Goal: Information Seeking & Learning: Learn about a topic

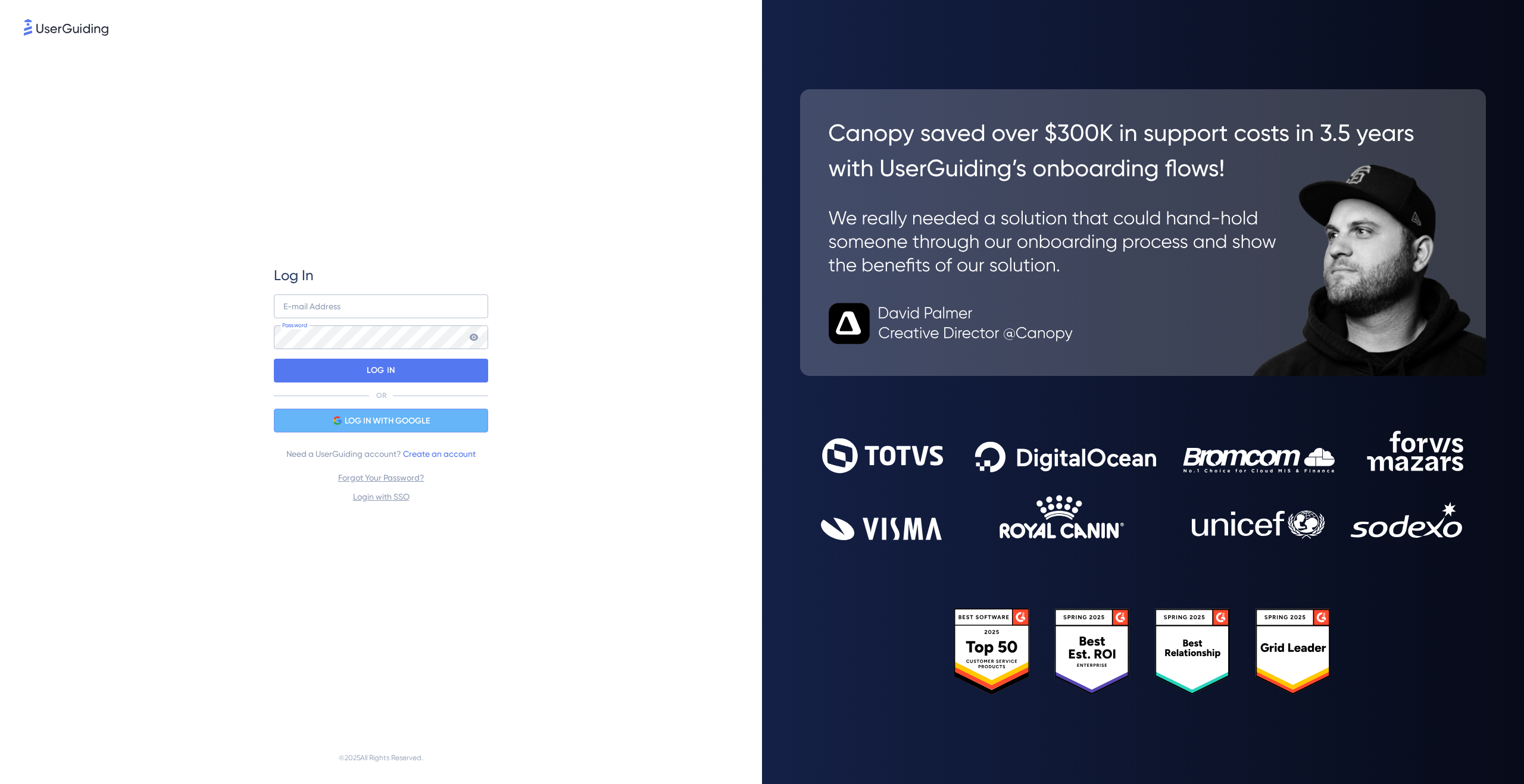
click at [456, 424] on div "LOG IN WITH GOOGLE" at bounding box center [381, 421] width 214 height 24
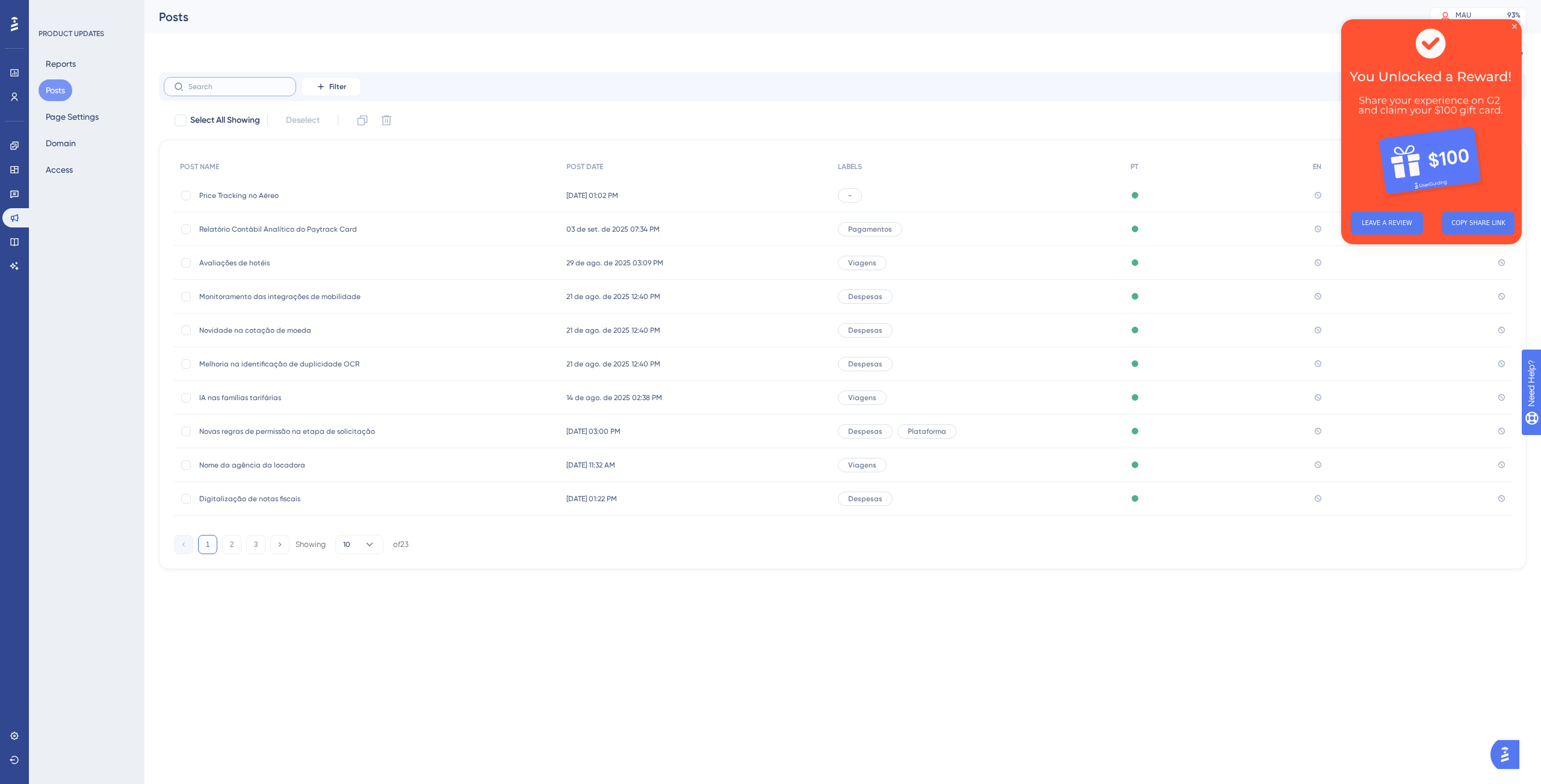
click at [266, 88] on input "text" at bounding box center [237, 87] width 98 height 9
type input "ex"
checkbox input "true"
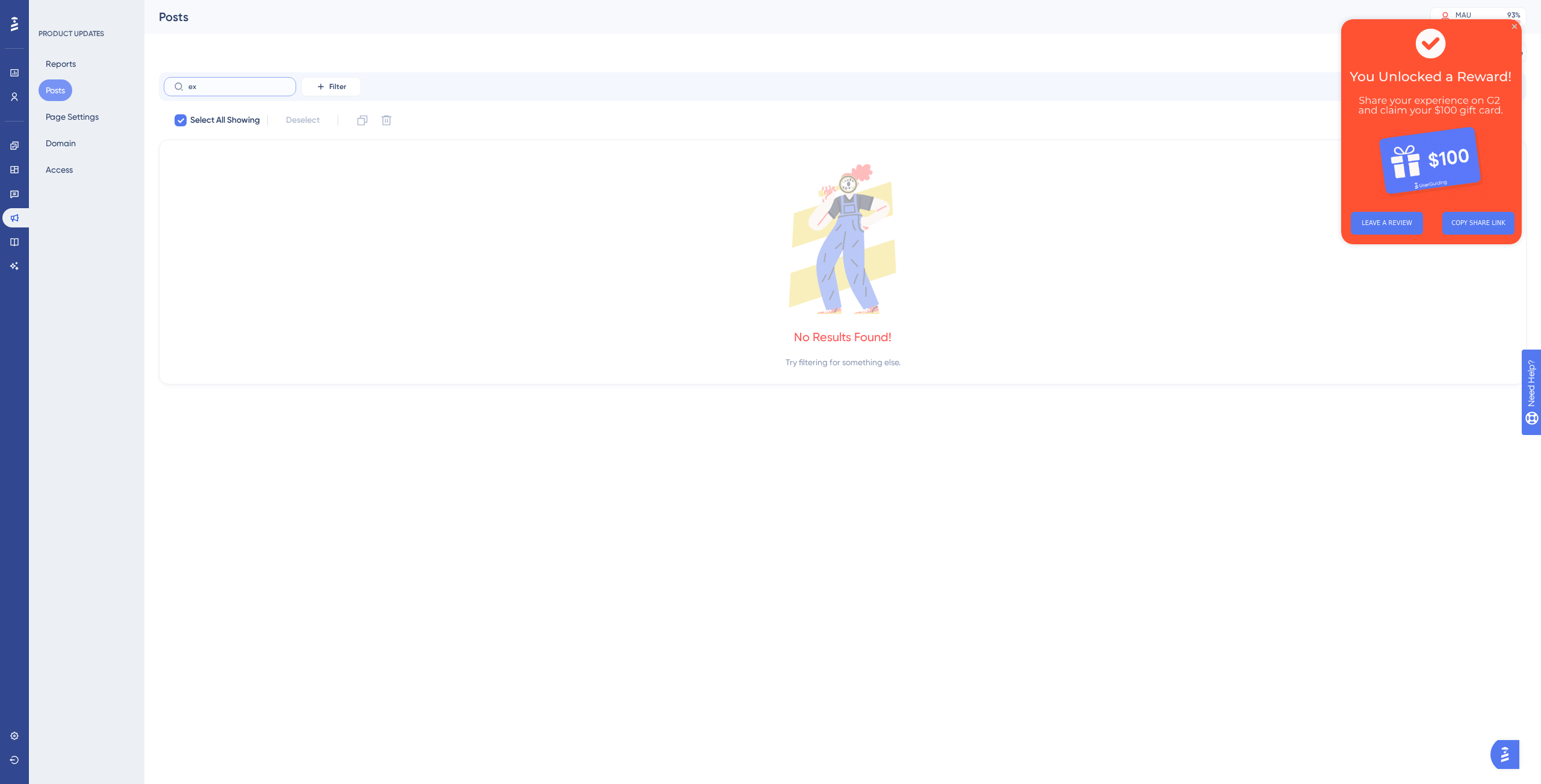
type input "e"
checkbox input "false"
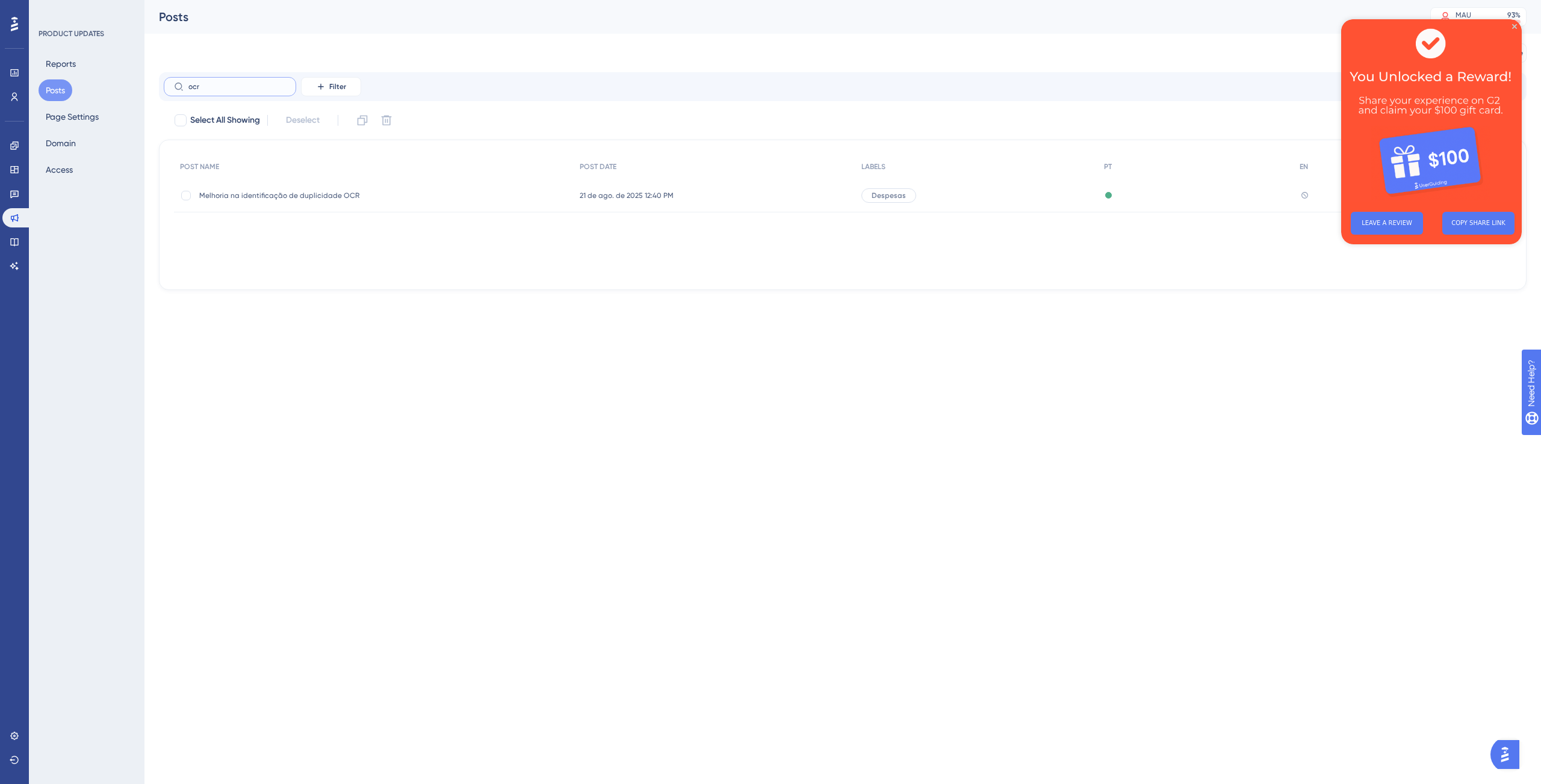
type input "ocr"
click at [301, 196] on span "Melhoria na identificação de duplicidade OCR" at bounding box center [295, 196] width 193 height 10
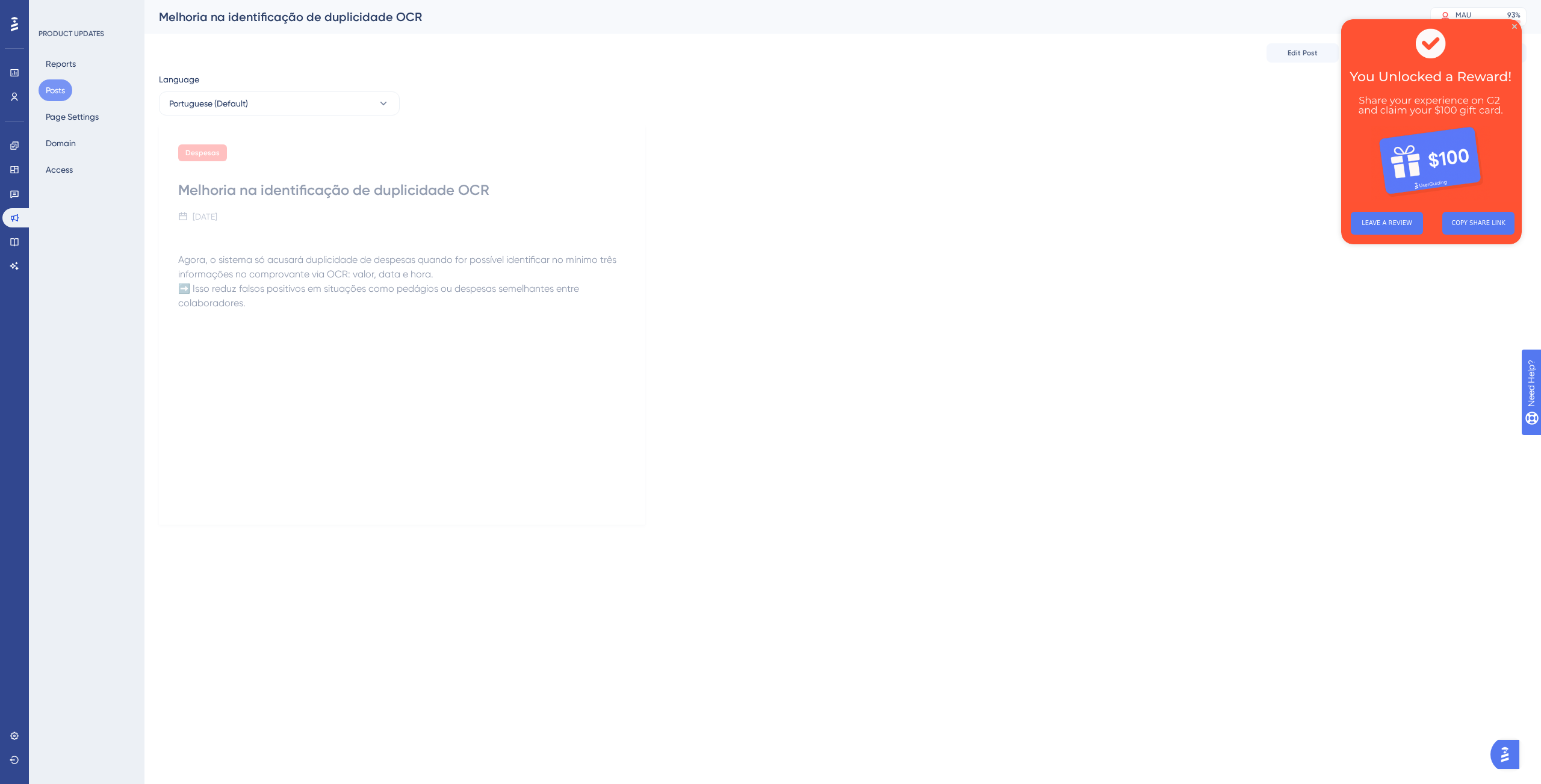
click at [574, 475] on div "Agora, o sistema só acusará duplicidade de despesas quando for possível identif…" at bounding box center [402, 371] width 448 height 265
